Goal: Find specific page/section: Find specific page/section

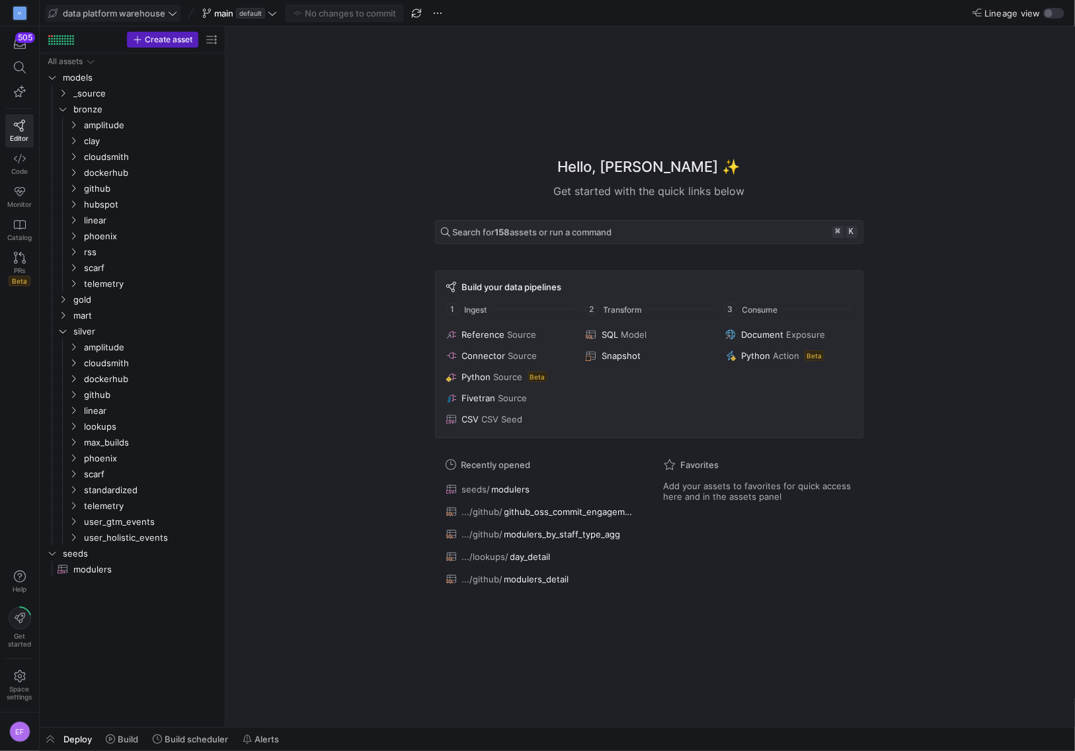
click at [169, 9] on icon at bounding box center [172, 13] width 9 height 9
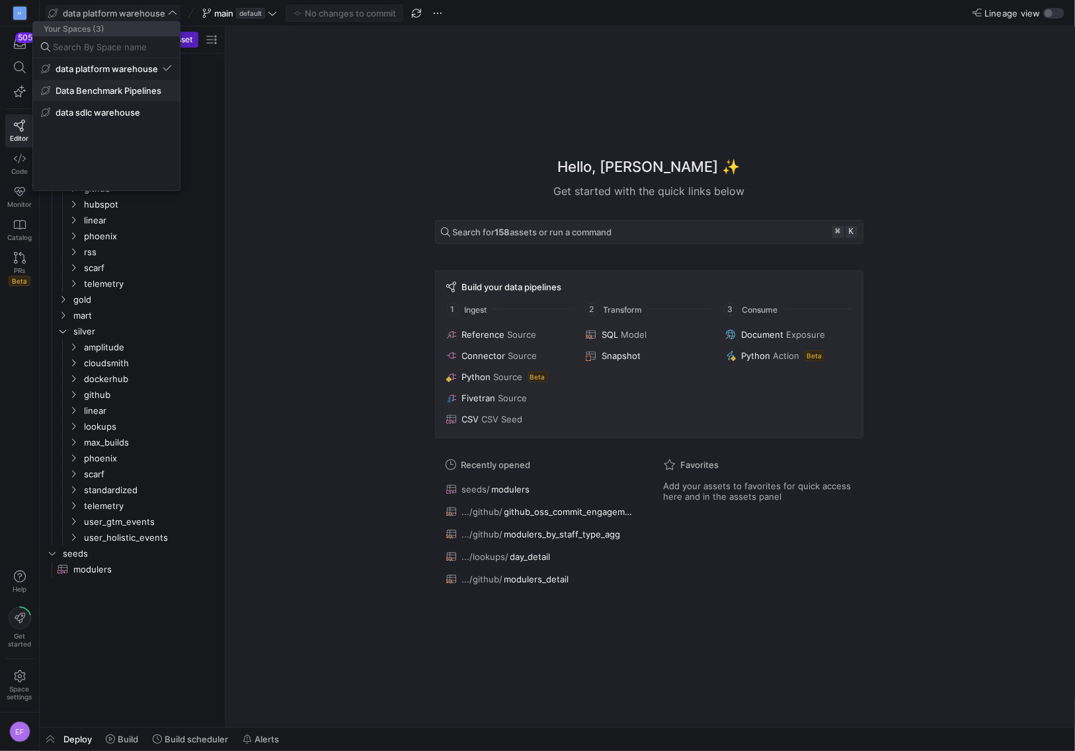
click at [139, 94] on span "Data Benchmark Pipelines" at bounding box center [109, 90] width 106 height 11
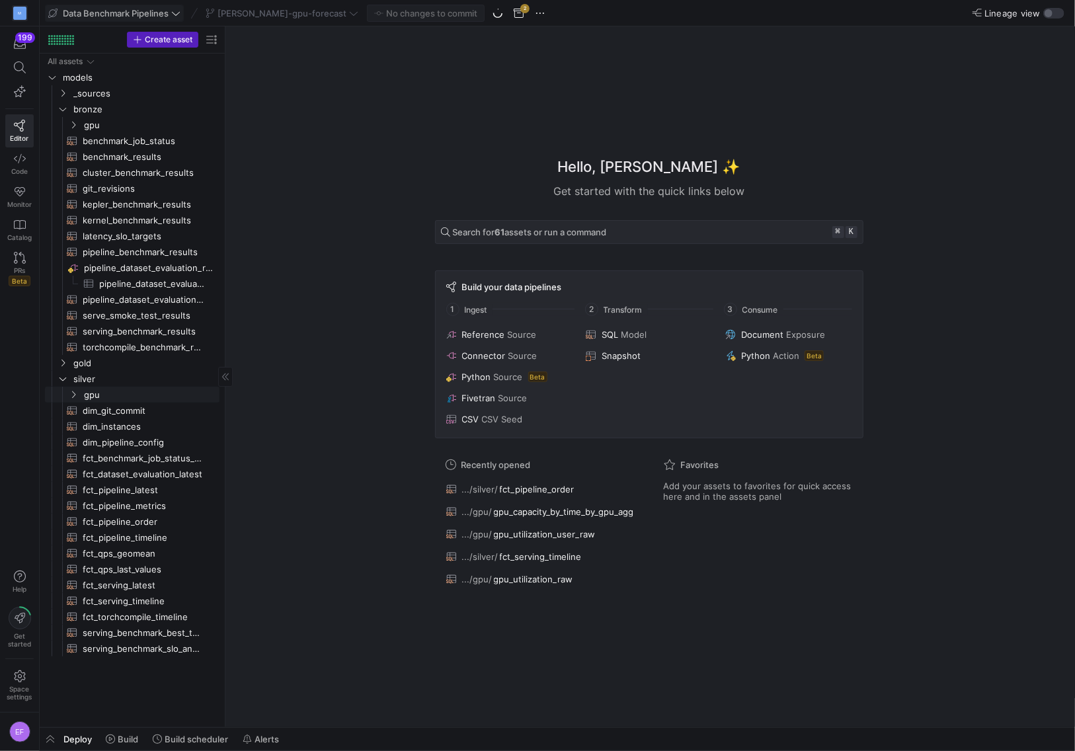
click at [64, 395] on div "Press SPACE to select this row." at bounding box center [55, 395] width 21 height 16
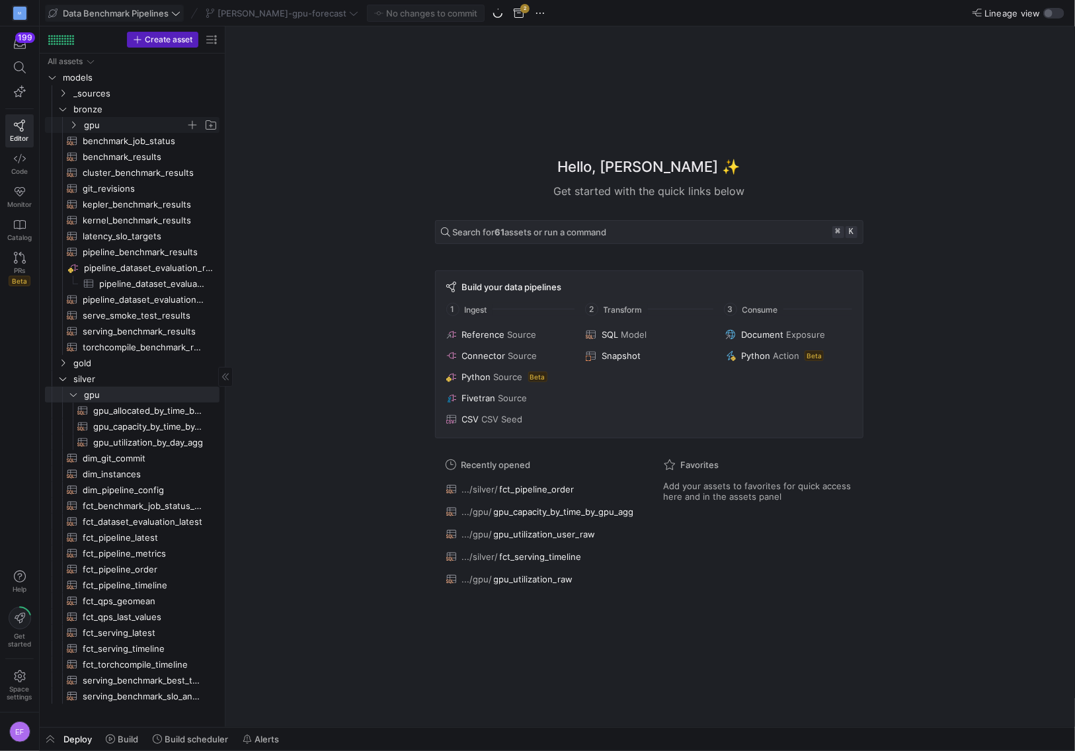
click at [73, 128] on icon "Press SPACE to select this row." at bounding box center [73, 125] width 9 height 8
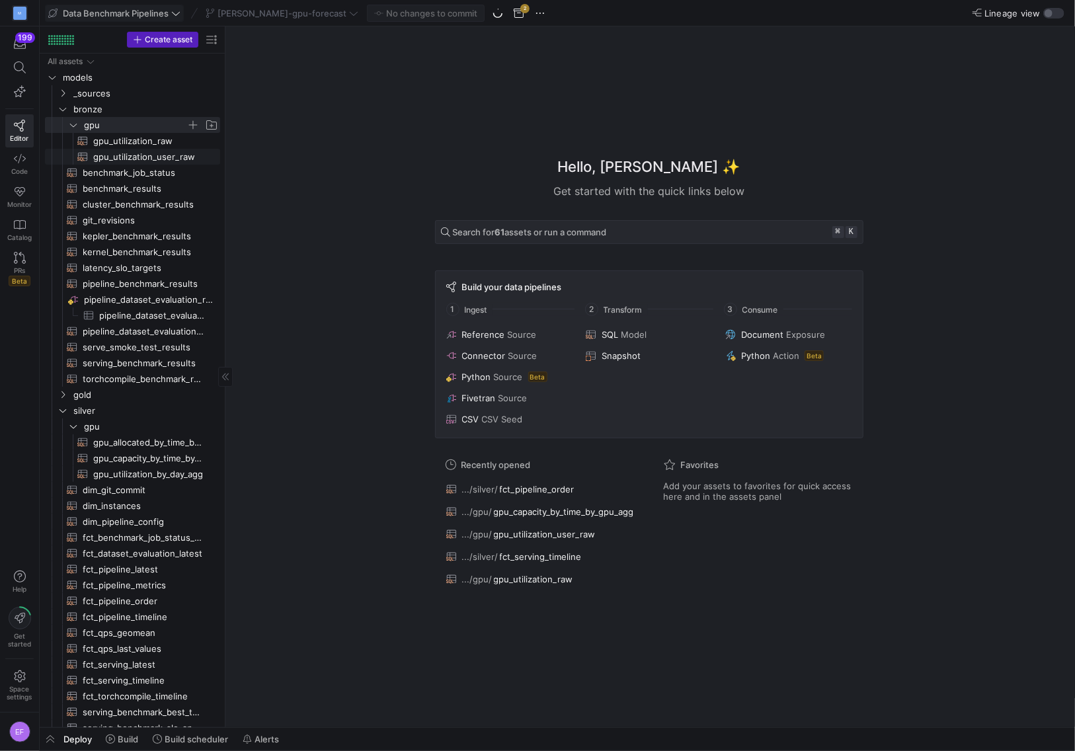
click at [147, 159] on span "gpu_utilization_user_raw​​​​​​​​​​" at bounding box center [149, 156] width 112 height 15
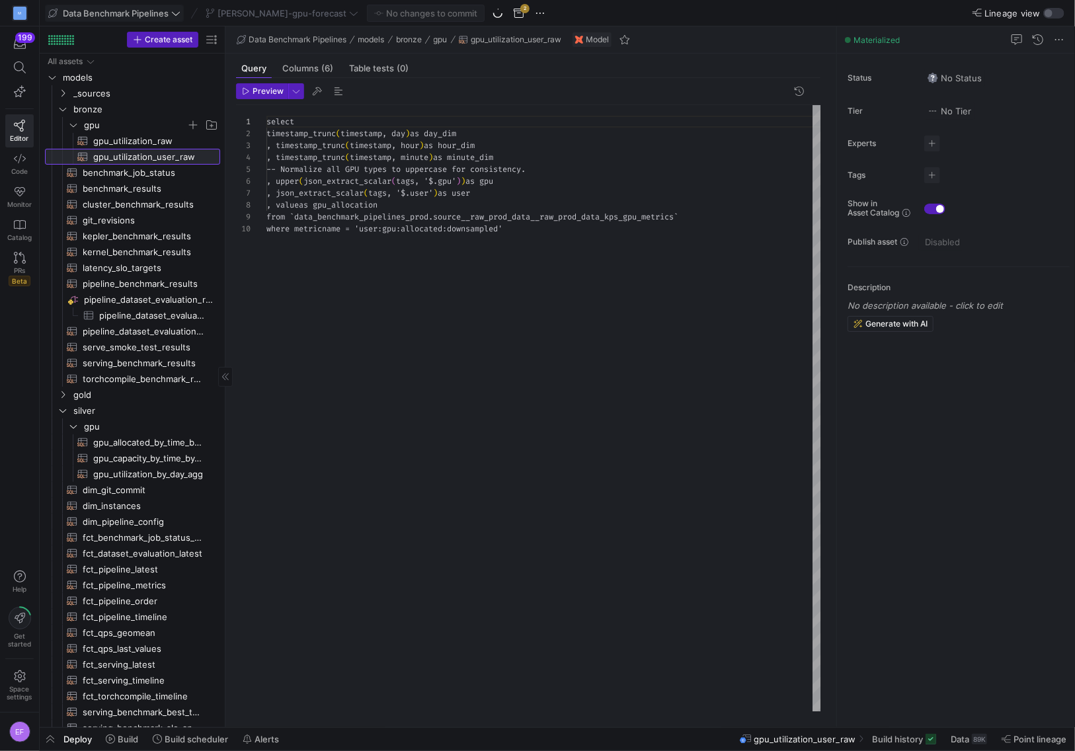
scroll to position [95, 0]
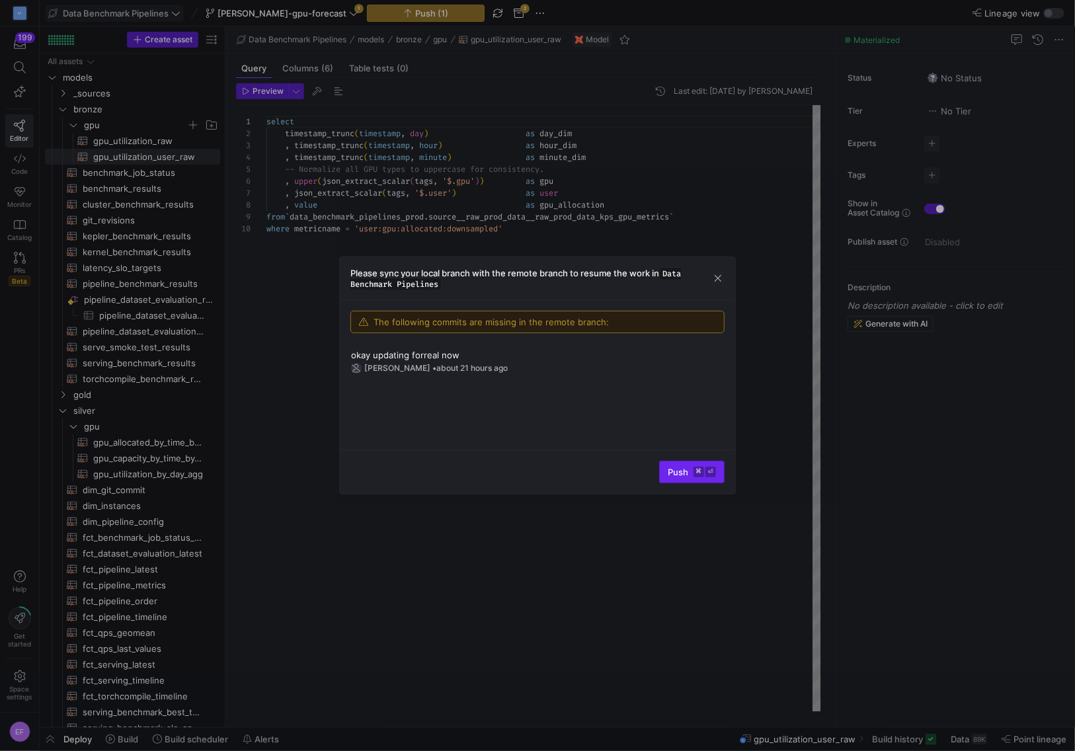
click at [673, 476] on span "Push ⌘ ⏎" at bounding box center [691, 472] width 48 height 11
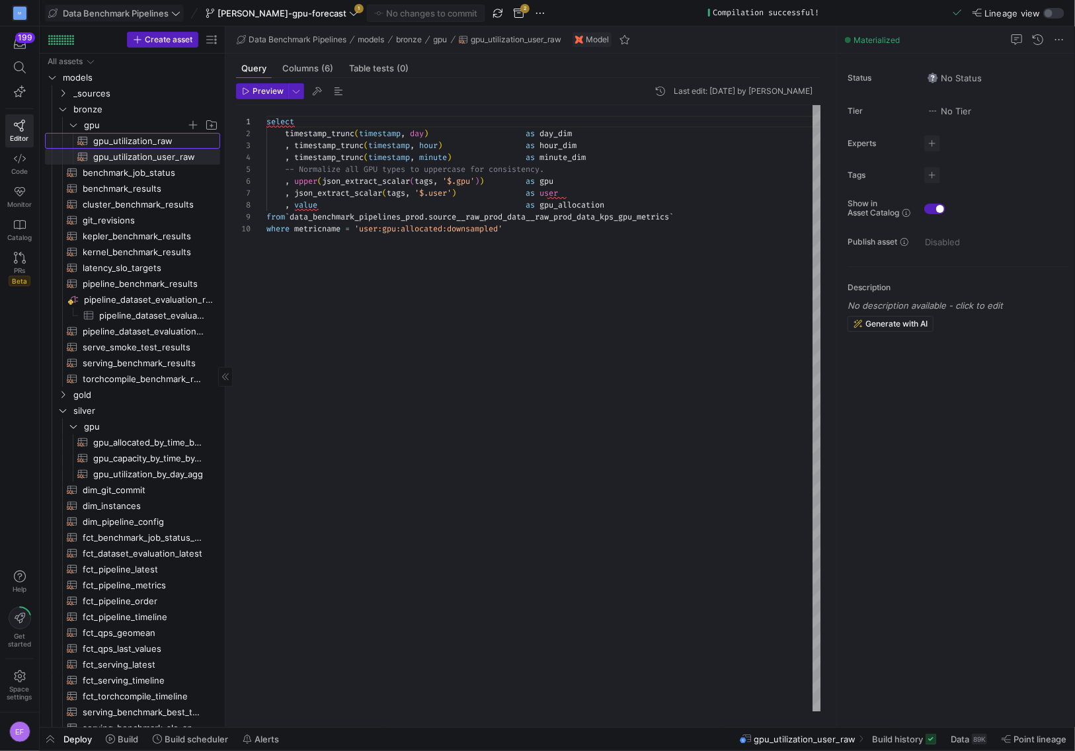
click at [137, 141] on span "gpu_utilization_raw​​​​​​​​​​" at bounding box center [149, 140] width 112 height 15
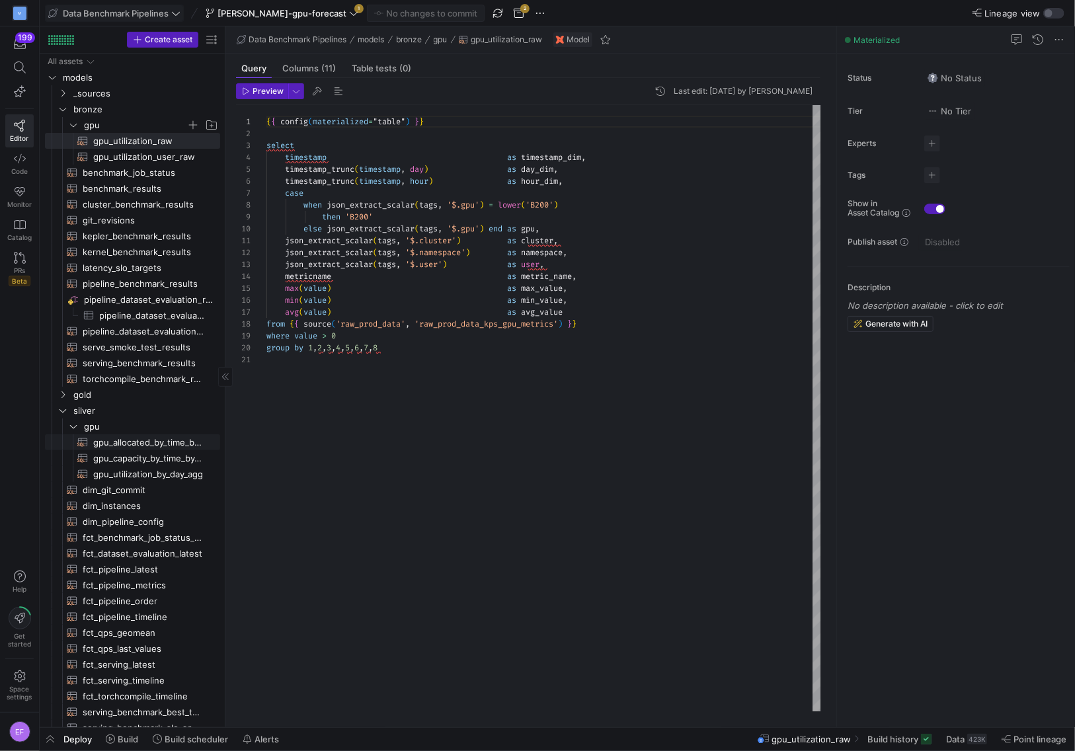
click at [91, 445] on span "gpu_allocated_by_time_by_namespace_agg​​​​​​​​​​" at bounding box center [148, 442] width 142 height 15
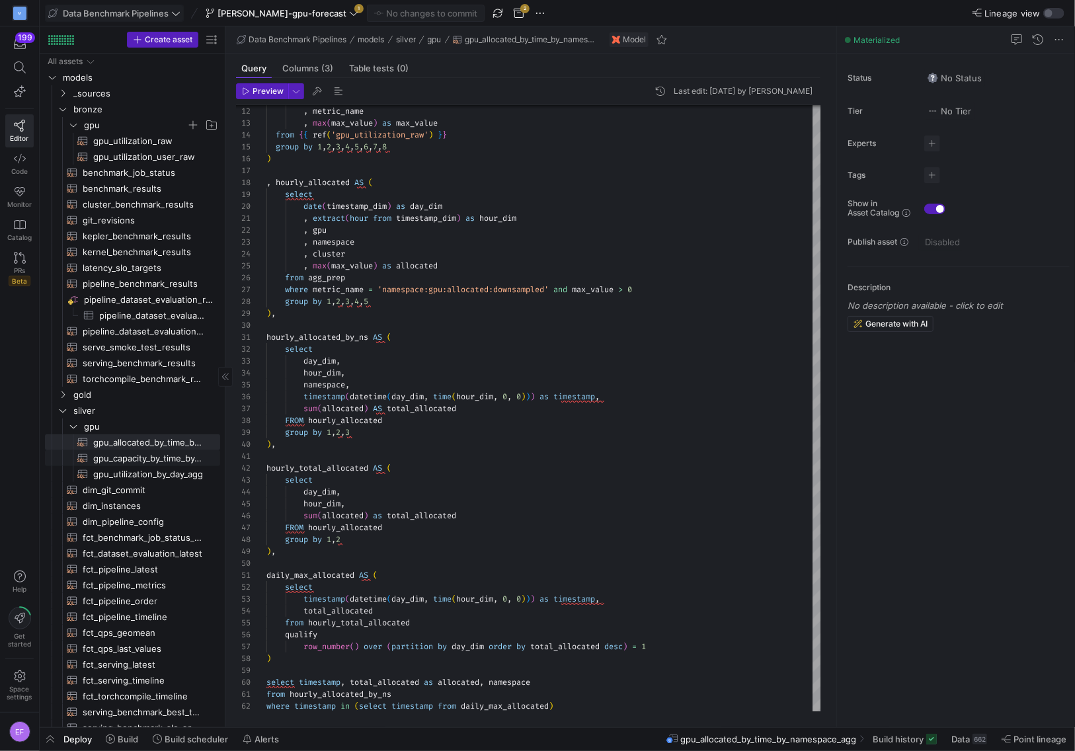
click at [192, 462] on span "gpu_capacity_by_time_by_gpu_agg​​​​​​​​​​" at bounding box center [149, 458] width 112 height 15
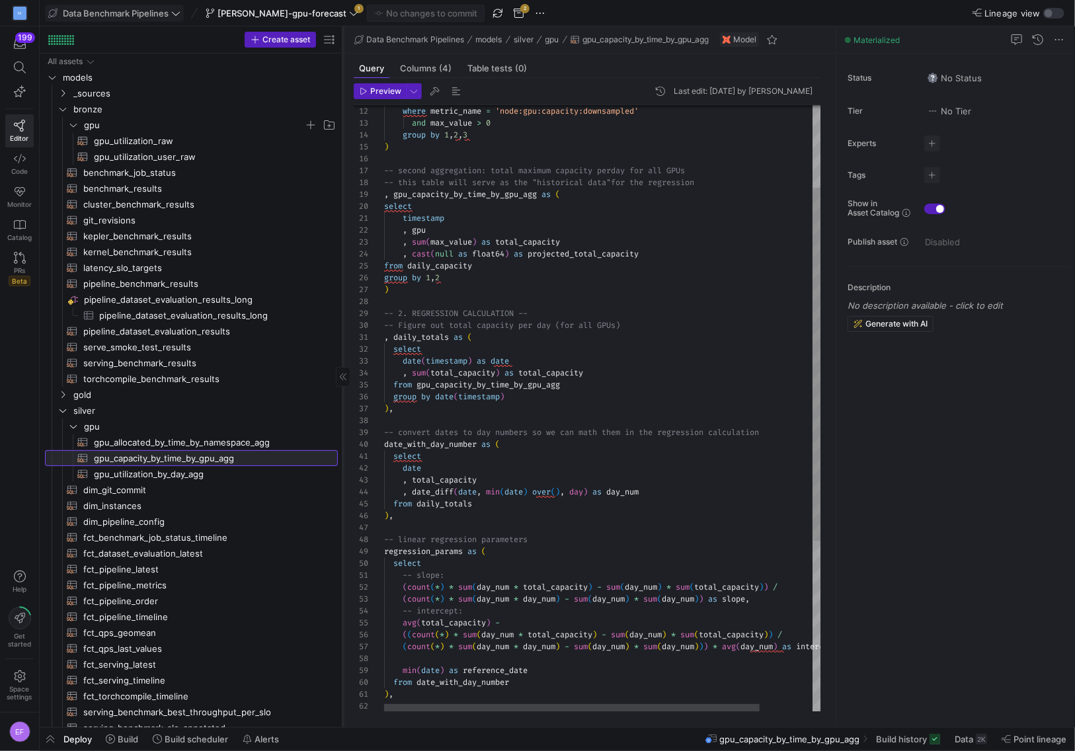
drag, startPoint x: 225, startPoint y: 464, endPoint x: 342, endPoint y: 478, distance: 118.4
click at [342, 478] on div at bounding box center [342, 376] width 1 height 701
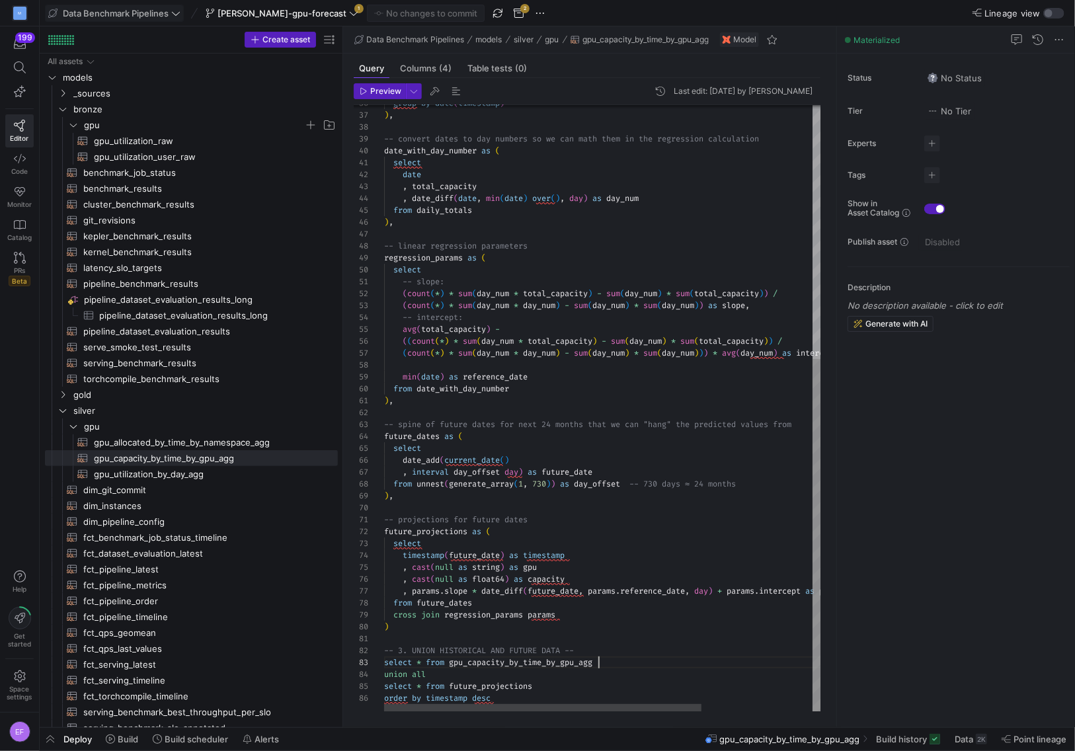
click at [624, 660] on div "group by date ( timestamp ) ) , -- convert dates to day numbers so we can math …" at bounding box center [678, 191] width 589 height 1042
click at [180, 462] on span "gpu_capacity_by_time_by_gpu_agg​​​​​​​​​​" at bounding box center [208, 458] width 229 height 15
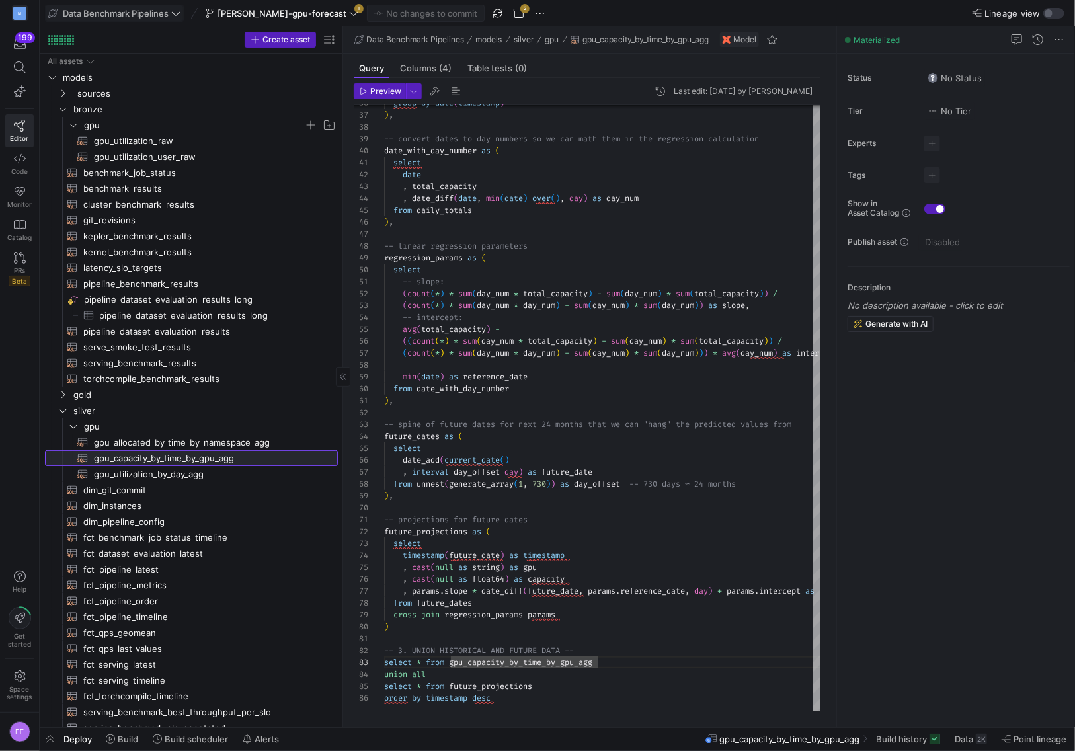
click at [180, 462] on span "gpu_capacity_by_time_by_gpu_agg​​​​​​​​​​" at bounding box center [208, 458] width 229 height 15
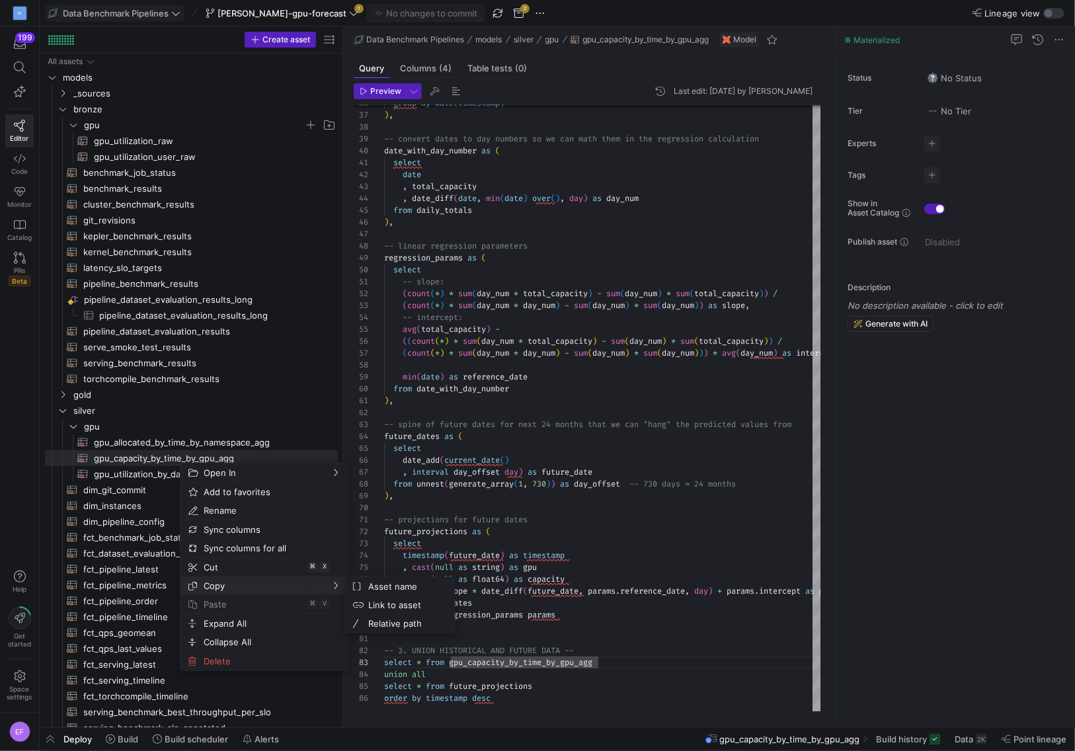
click at [237, 588] on span "Copy" at bounding box center [252, 585] width 109 height 19
click at [433, 587] on span "Asset name" at bounding box center [403, 586] width 80 height 19
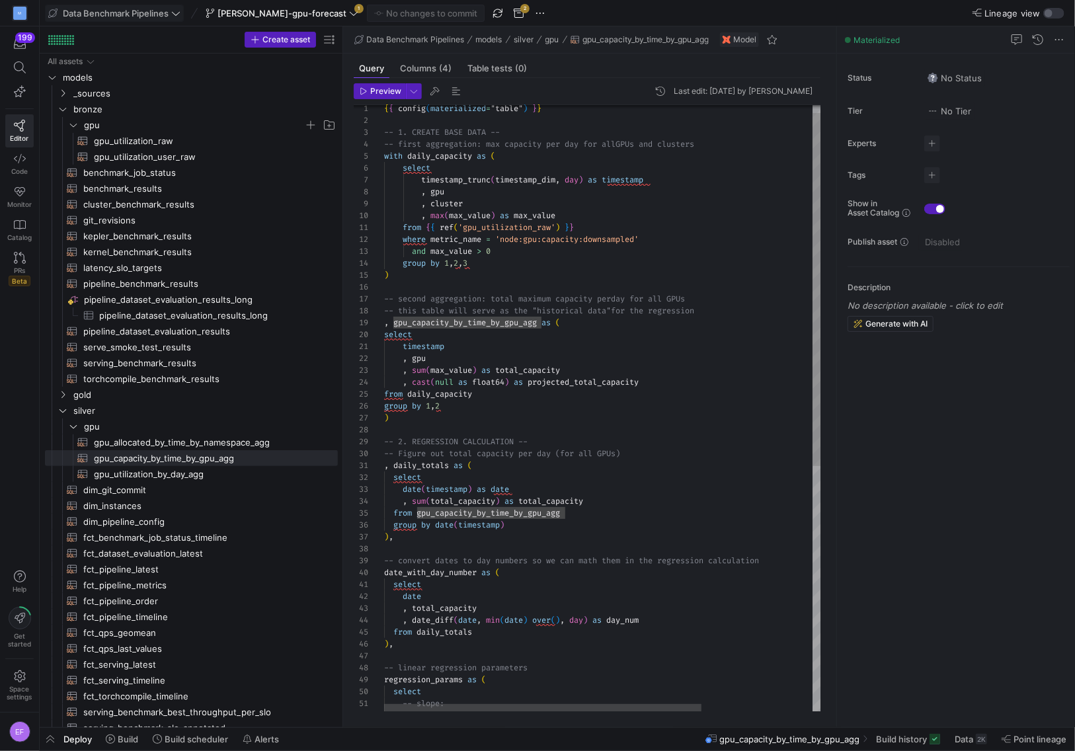
click at [537, 404] on div "group by date ( timestamp ) ) , -- convert dates to day numbers so we can math …" at bounding box center [678, 613] width 589 height 1042
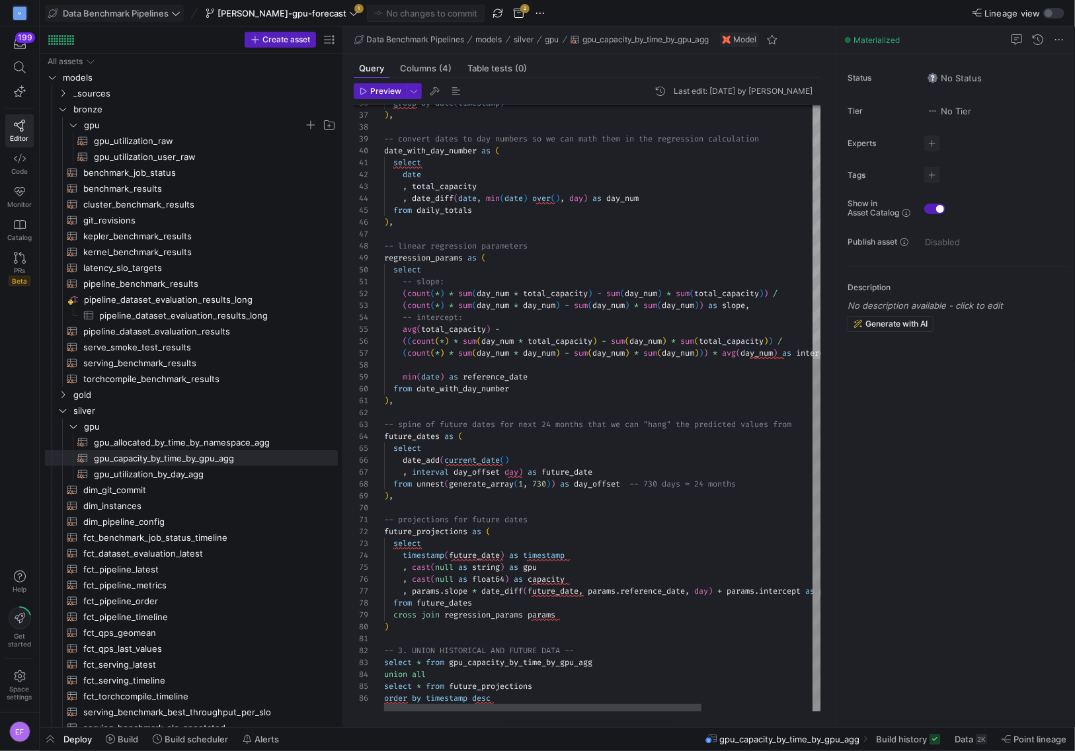
type textarea "-- 3. UNION HISTORICAL AND FUTURE DATA -- select * from gpu_capacity_by_time_by…"
click at [518, 662] on div "group by date ( timestamp ) ) , -- convert dates to day numbers so we can math …" at bounding box center [678, 191] width 589 height 1042
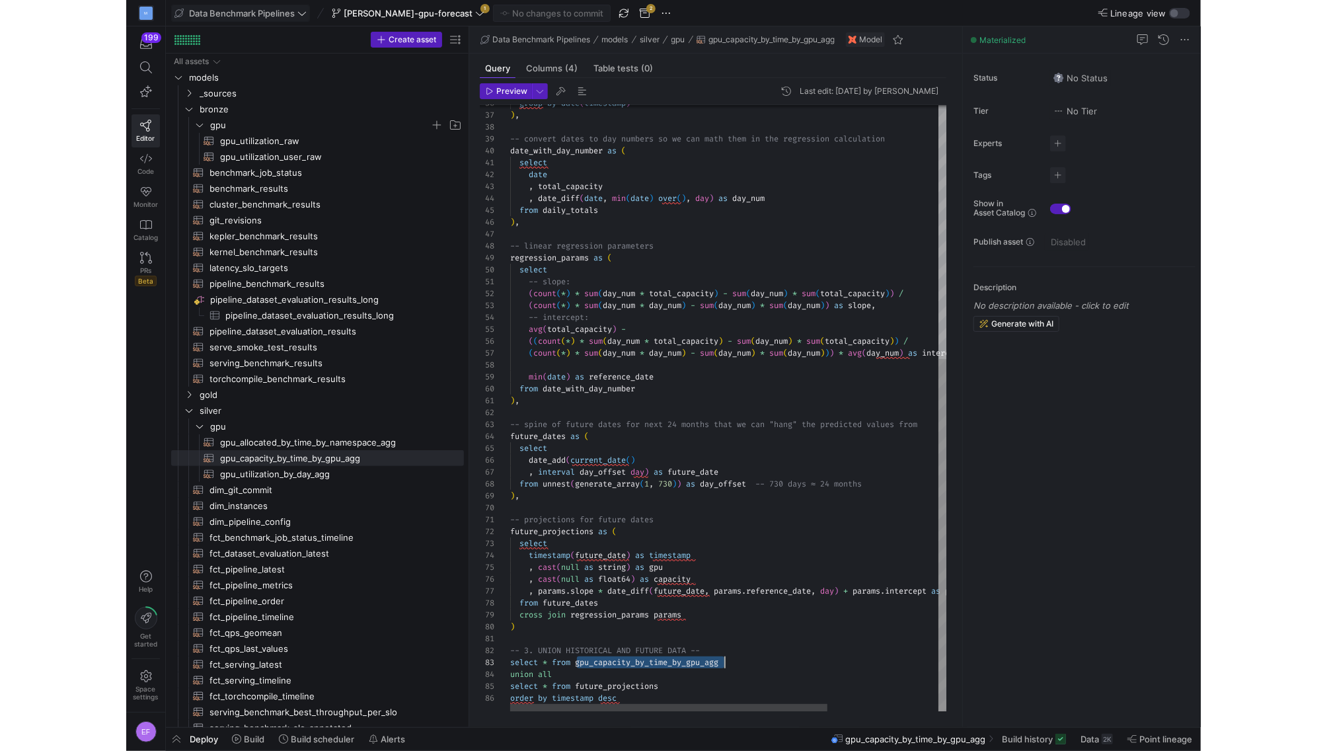
scroll to position [24, 213]
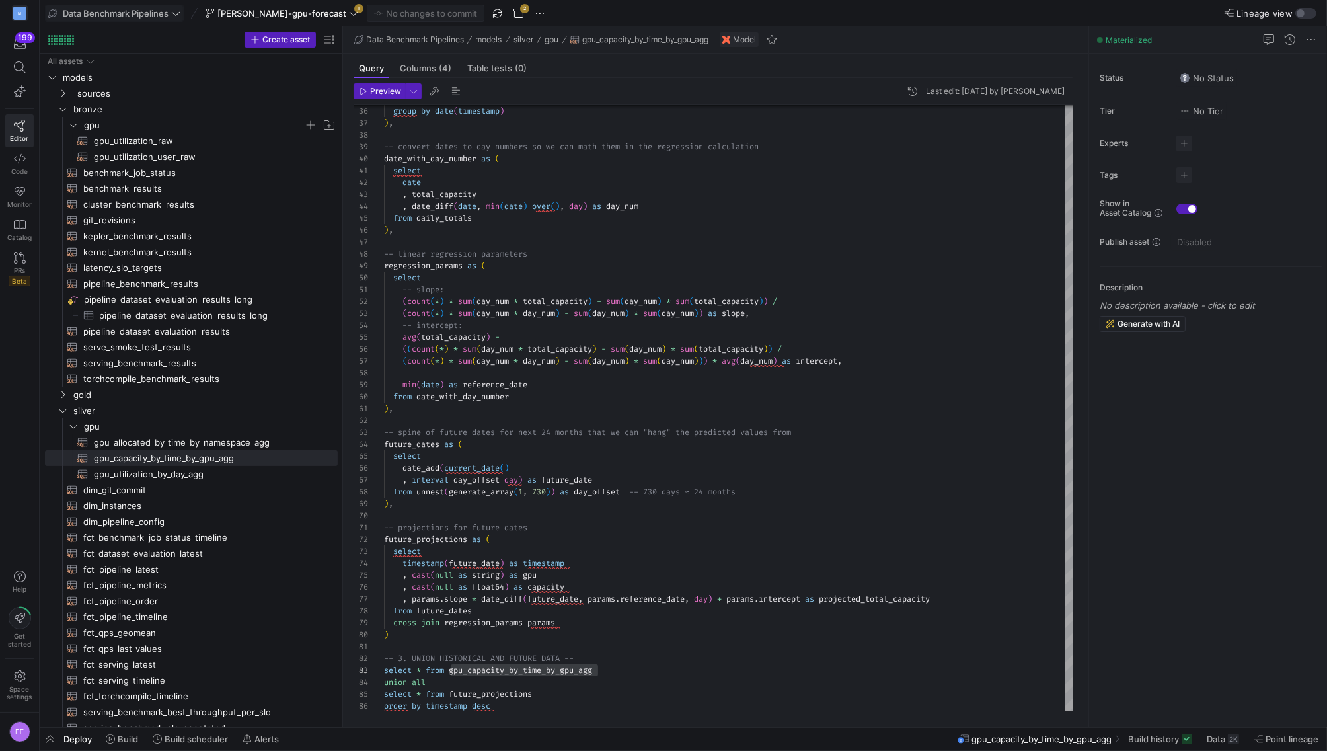
click at [417, 51] on div "Data Benchmark Pipelines models silver gpu gpu_capacity_by_time_by_gpu_agg Model" at bounding box center [715, 39] width 745 height 27
click at [418, 64] on span "Columns (4)" at bounding box center [426, 68] width 52 height 9
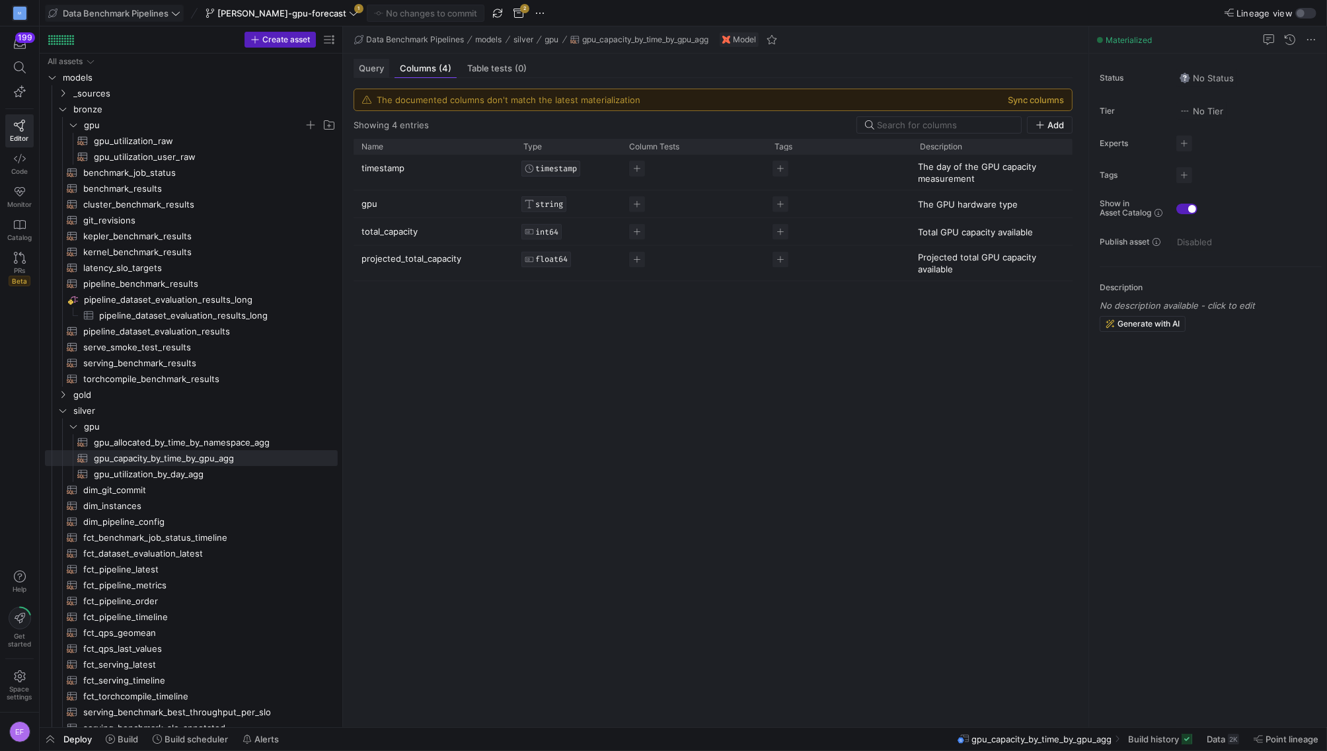
click at [369, 70] on span "Query" at bounding box center [371, 68] width 25 height 9
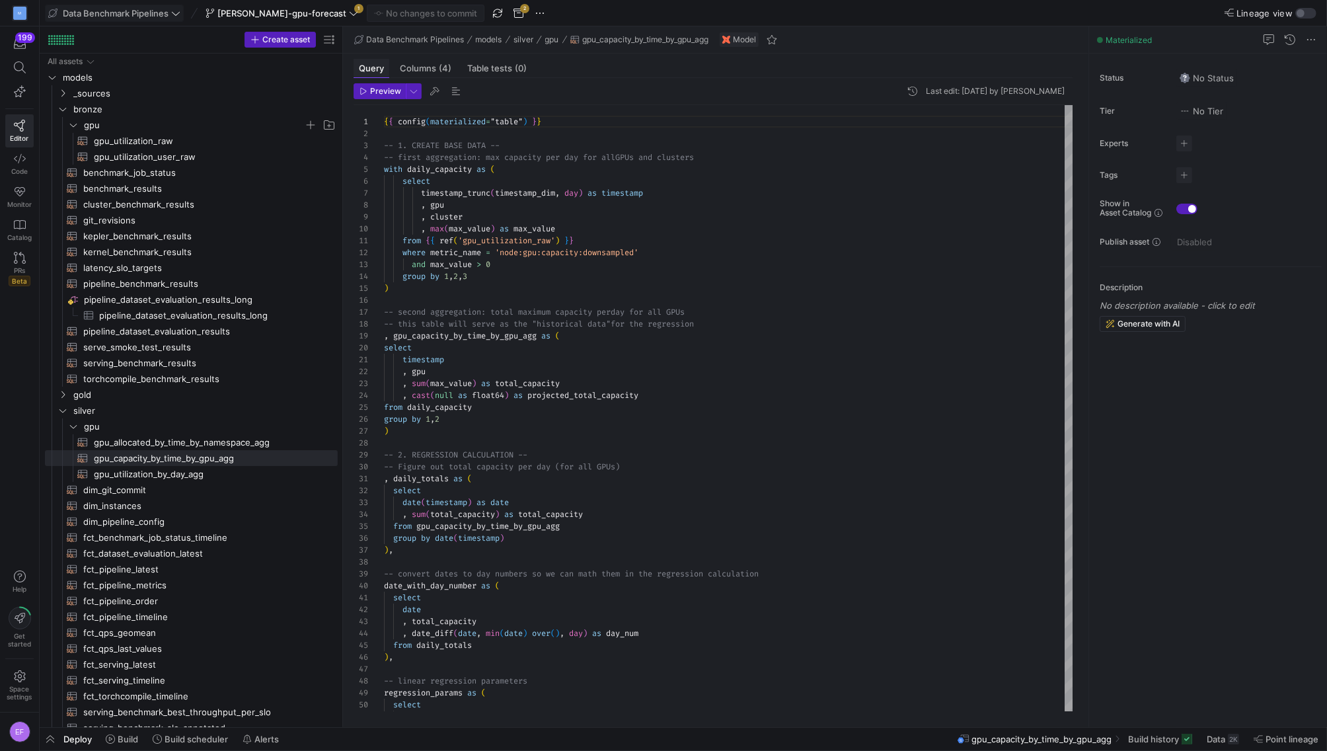
scroll to position [119, 0]
